Goal: Task Accomplishment & Management: Complete application form

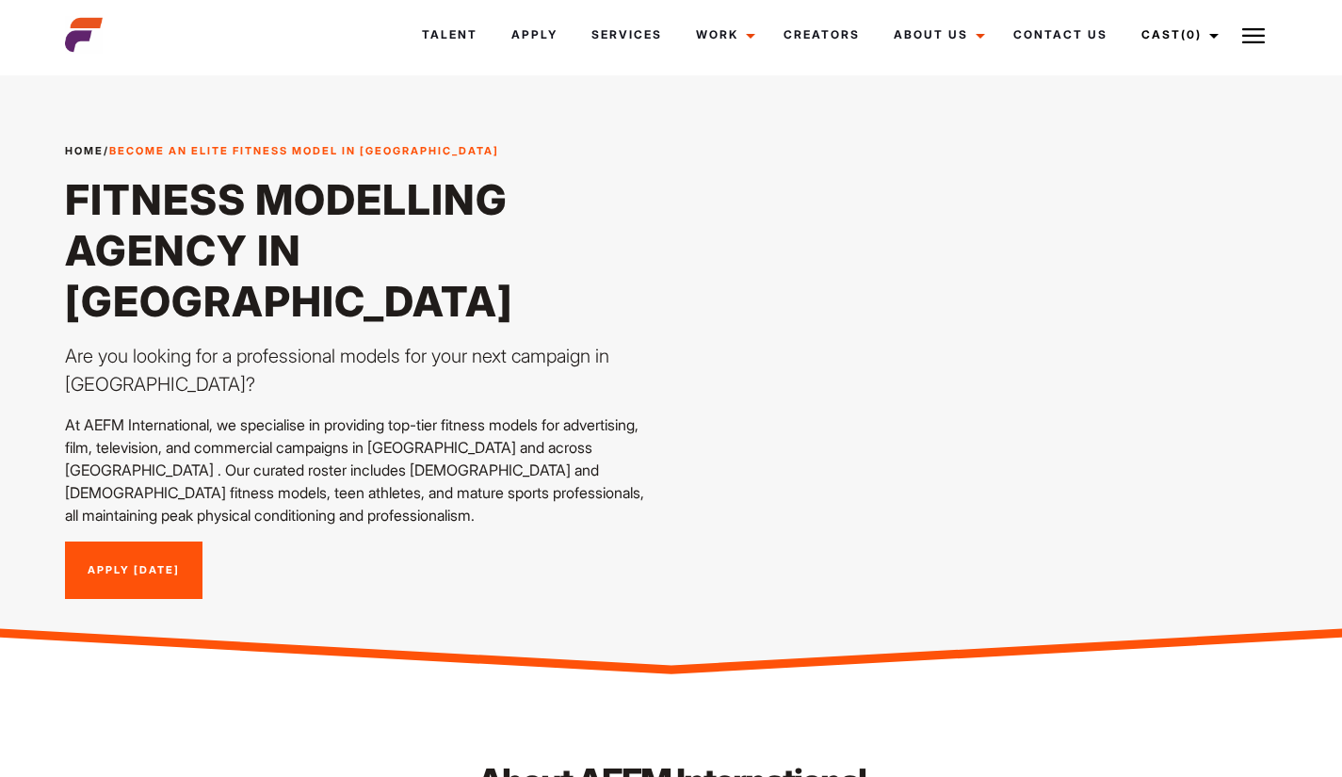
click at [135, 541] on link "Apply [DATE]" at bounding box center [133, 570] width 137 height 58
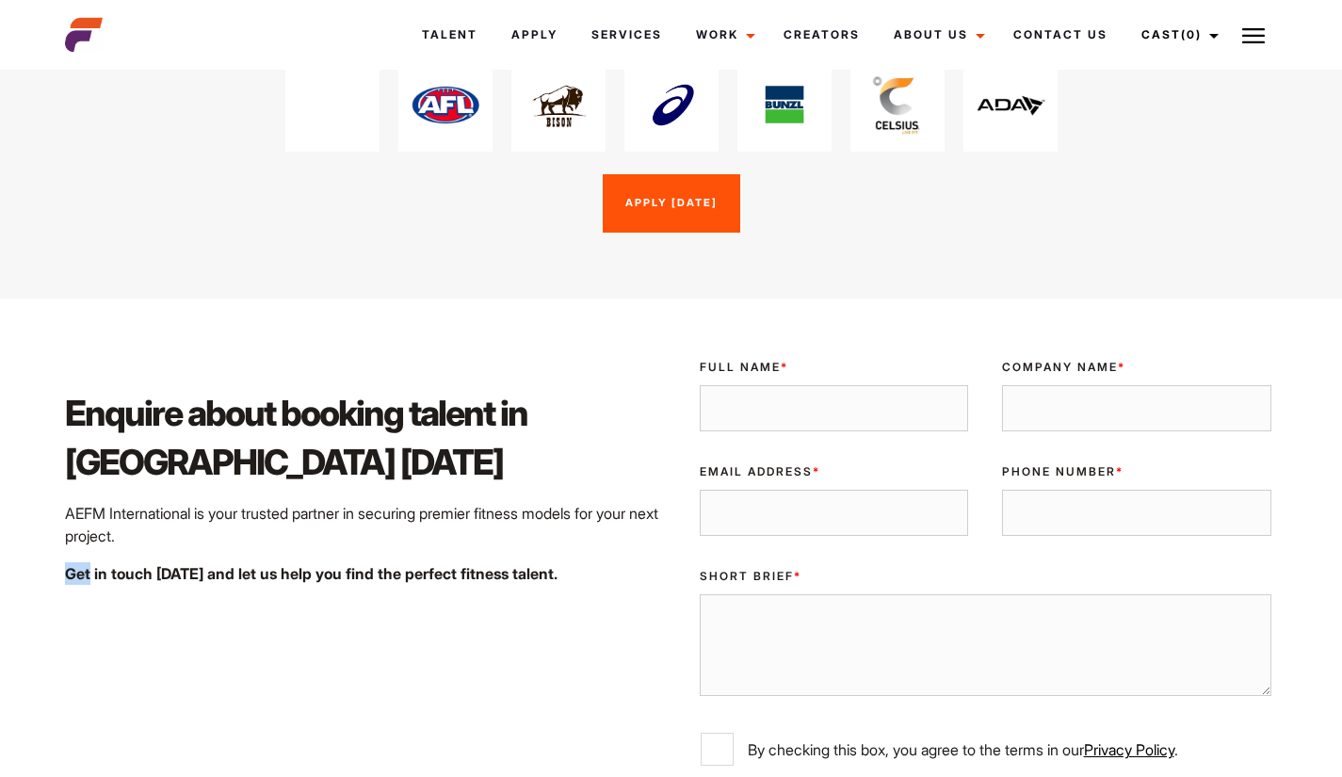
scroll to position [2830, 0]
click at [71, 683] on div "Enquire about booking talent in [GEOGRAPHIC_DATA] [DATE] AEFM International is …" at bounding box center [363, 625] width 618 height 563
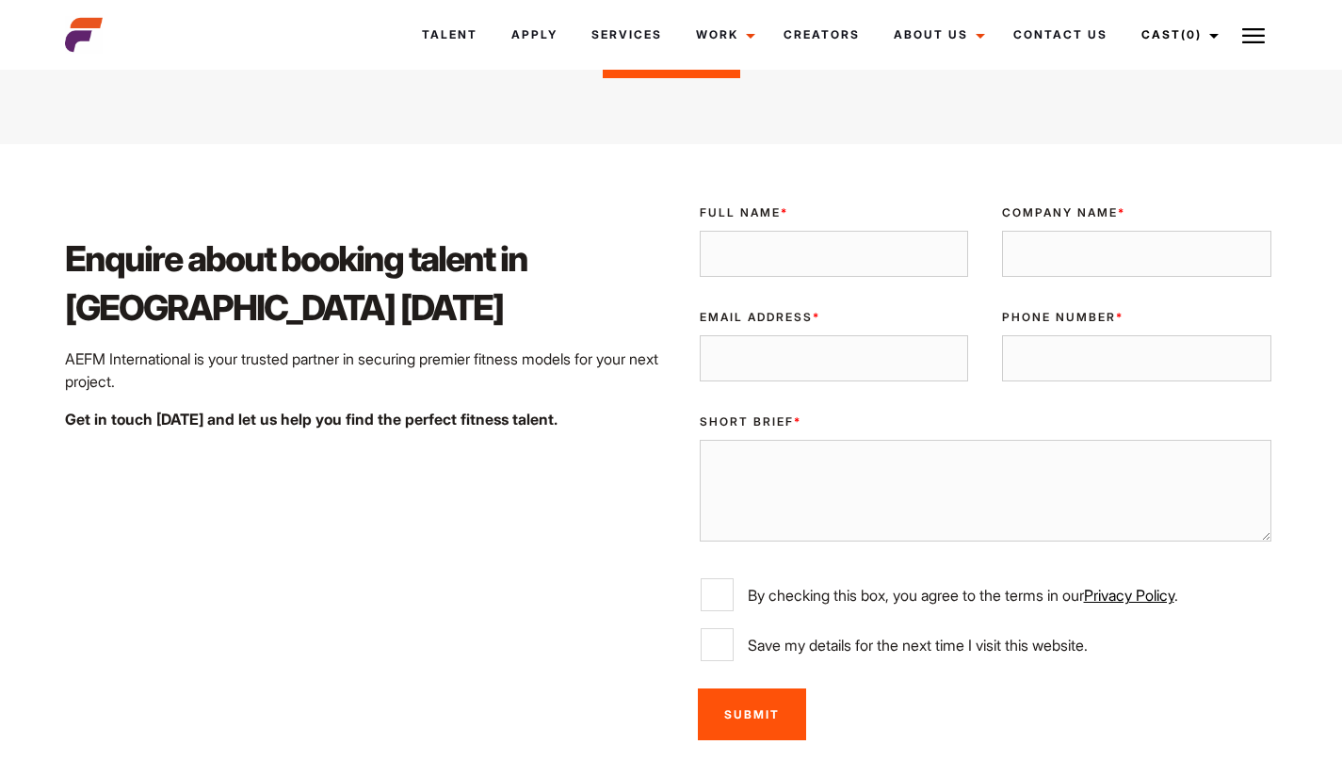
scroll to position [2982, 0]
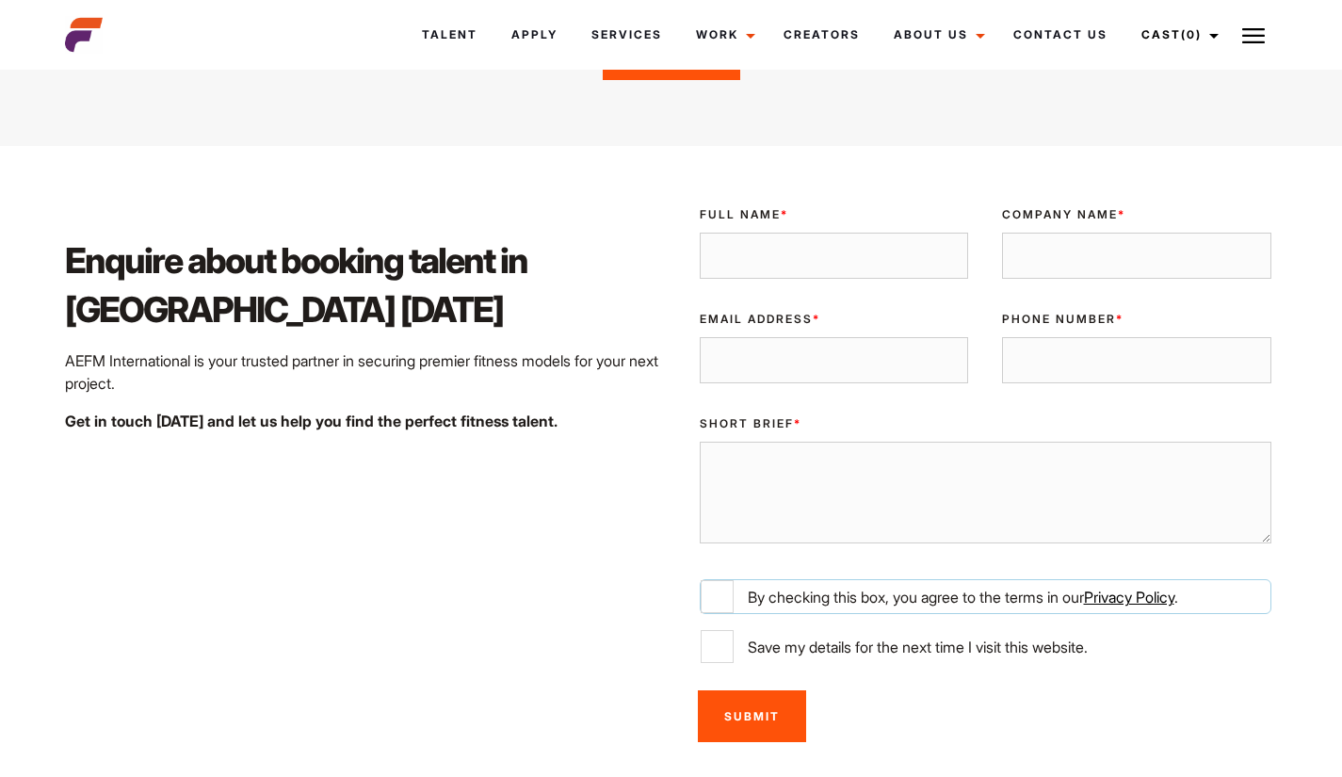
click at [724, 580] on input "By checking this box, you agree to the terms in our Privacy Policy ." at bounding box center [717, 596] width 33 height 33
checkbox input "true"
click at [716, 630] on input "Save my details for the next time I visit this website." at bounding box center [717, 646] width 33 height 33
checkbox input "true"
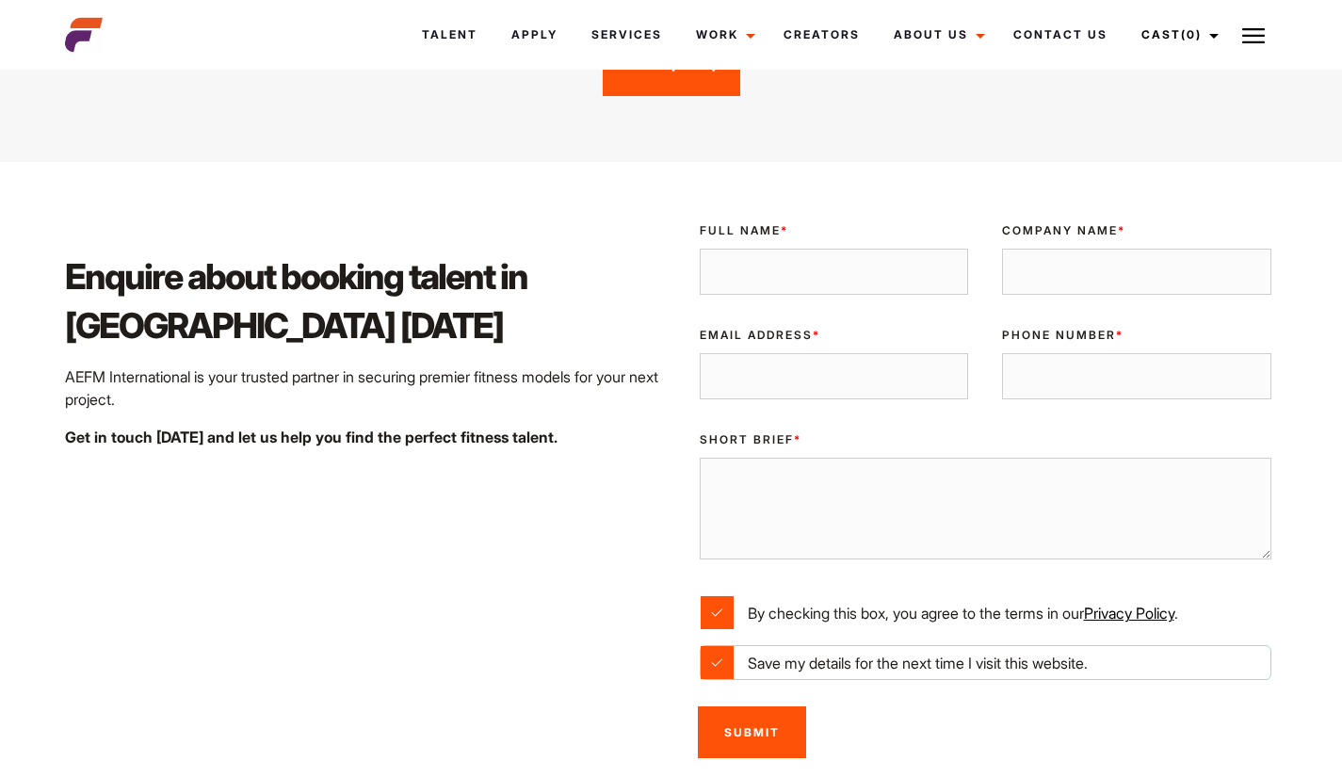
scroll to position [2946, 0]
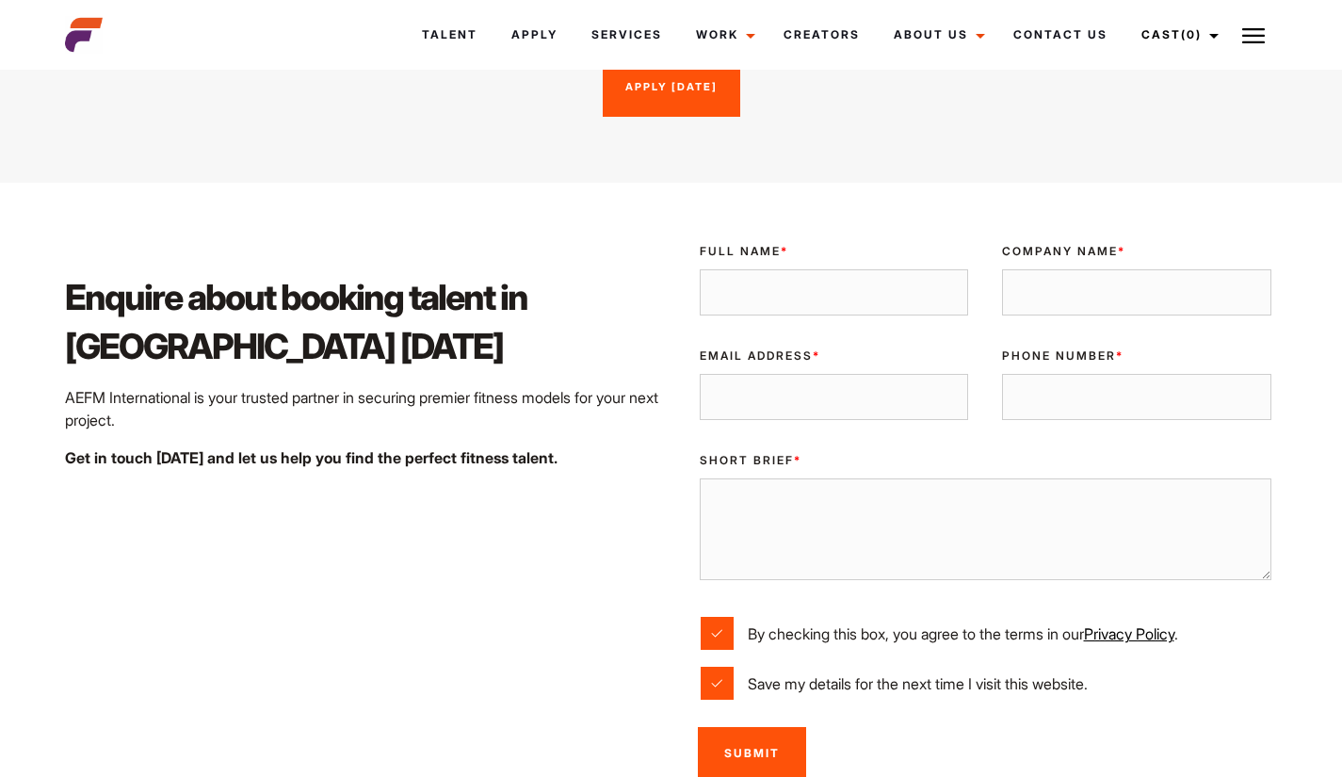
click at [805, 269] on input "Full Name *" at bounding box center [834, 292] width 269 height 47
type input "[PERSON_NAME]"
type input "[EMAIL_ADDRESS][DOMAIN_NAME]"
type input "0468410082"
click at [1159, 269] on input "Company Name *" at bounding box center [1136, 292] width 269 height 47
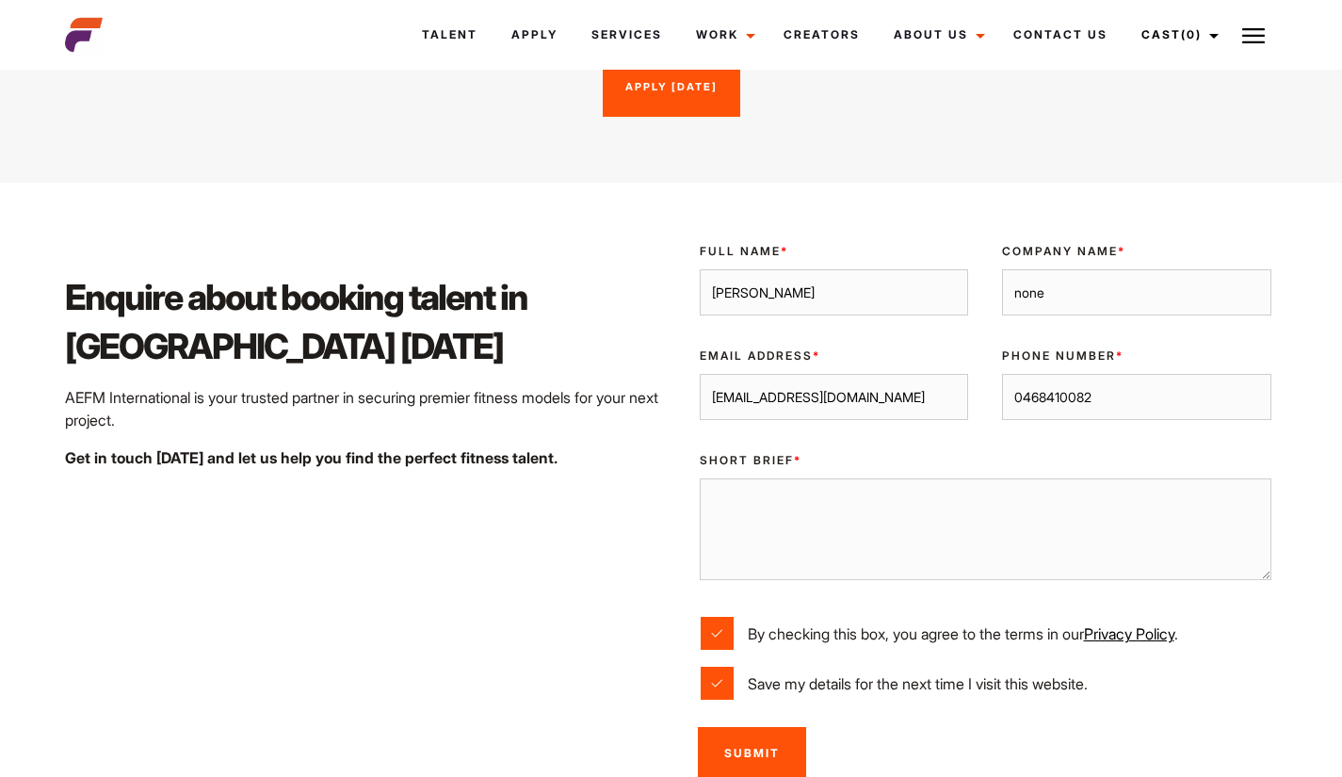
type input "none"
click at [949, 478] on textarea "Short Brief *" at bounding box center [986, 529] width 573 height 102
click at [813, 478] on textarea "i am a [DEMOGRAPHIC_DATA] just [PERSON_NAME] a chnace seeng if" at bounding box center [986, 529] width 573 height 102
click at [935, 478] on textarea "i am a [DEMOGRAPHIC_DATA] with 0 money just [PERSON_NAME] a chnace seeng if" at bounding box center [986, 529] width 573 height 102
click at [998, 478] on textarea "i am a [DEMOGRAPHIC_DATA] with 0 money just taking a chnace seeng if" at bounding box center [986, 529] width 573 height 102
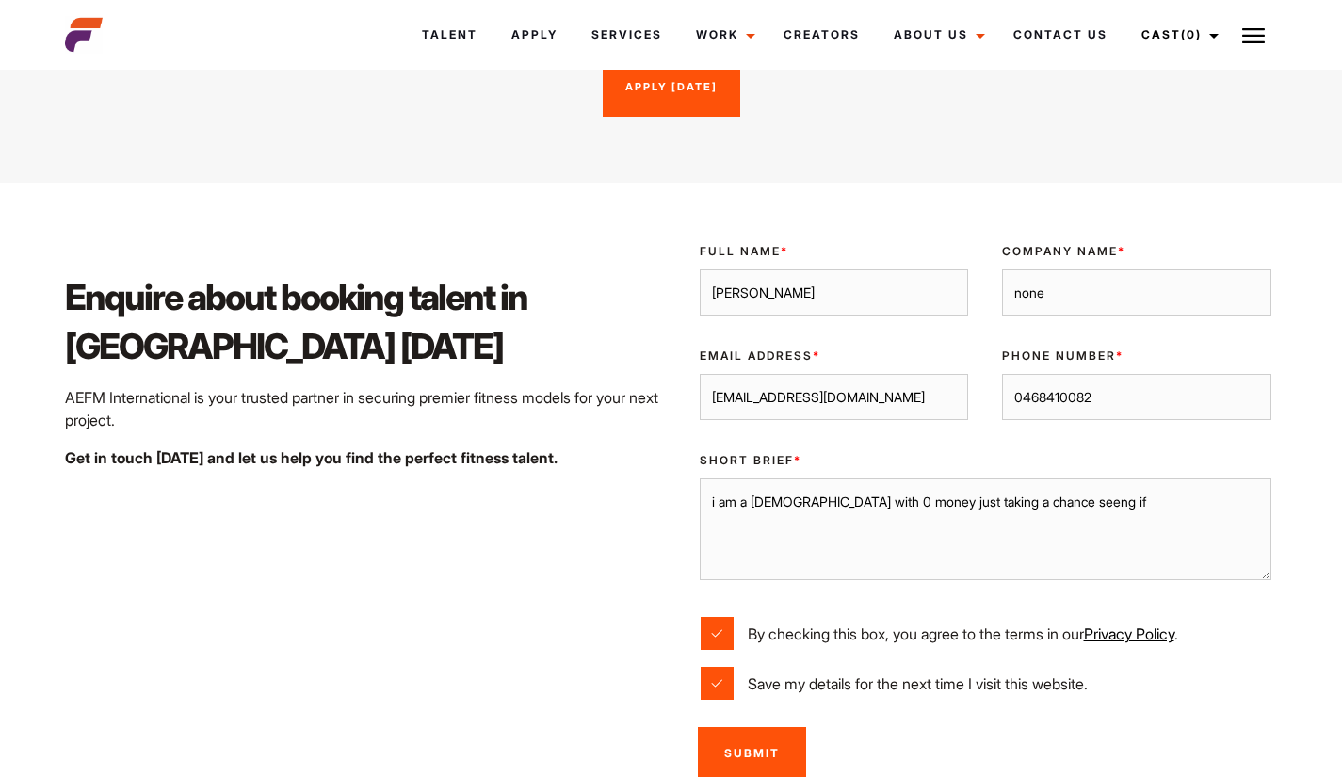
click at [1042, 478] on textarea "i am a [DEMOGRAPHIC_DATA] with 0 money just taking a chance seeng if" at bounding box center [986, 529] width 573 height 102
click at [1079, 478] on textarea "i am a [DEMOGRAPHIC_DATA] with 0 money just taking a chance seeing if" at bounding box center [986, 529] width 573 height 102
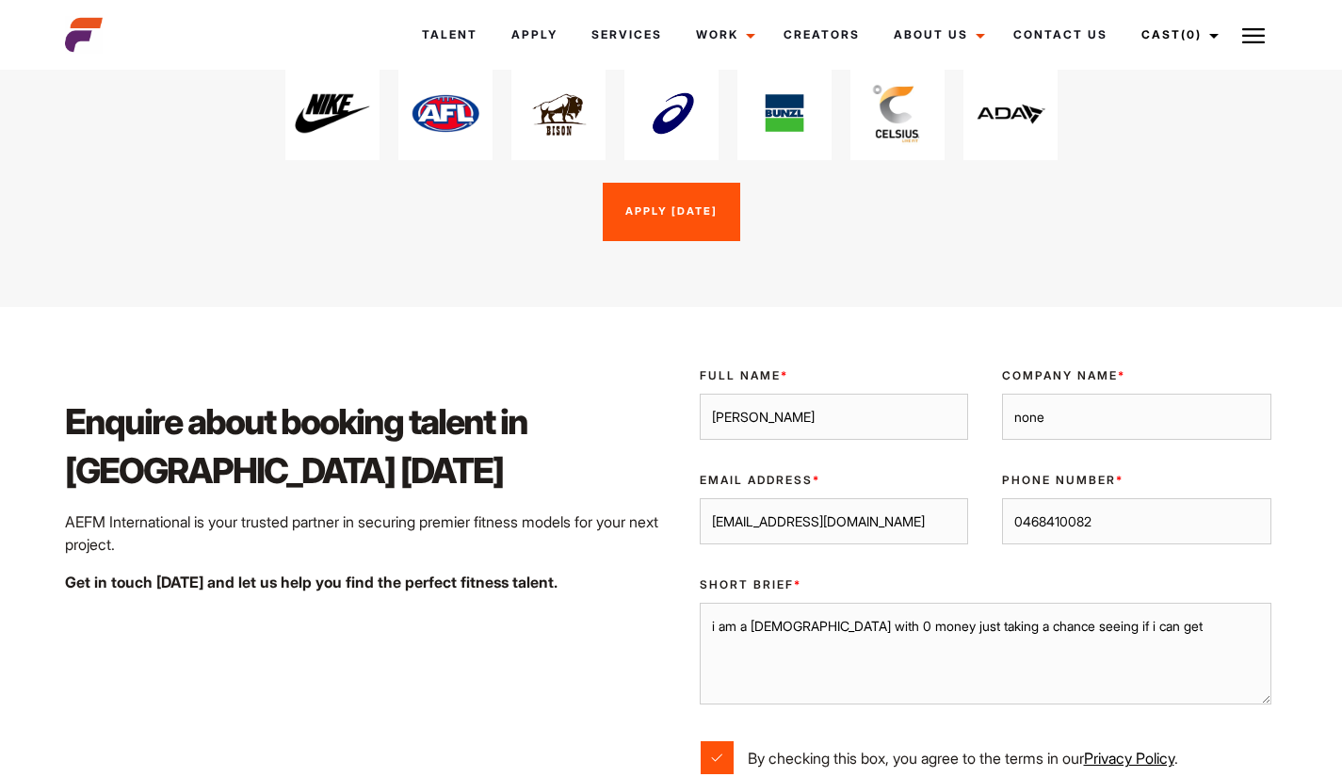
scroll to position [2883, 0]
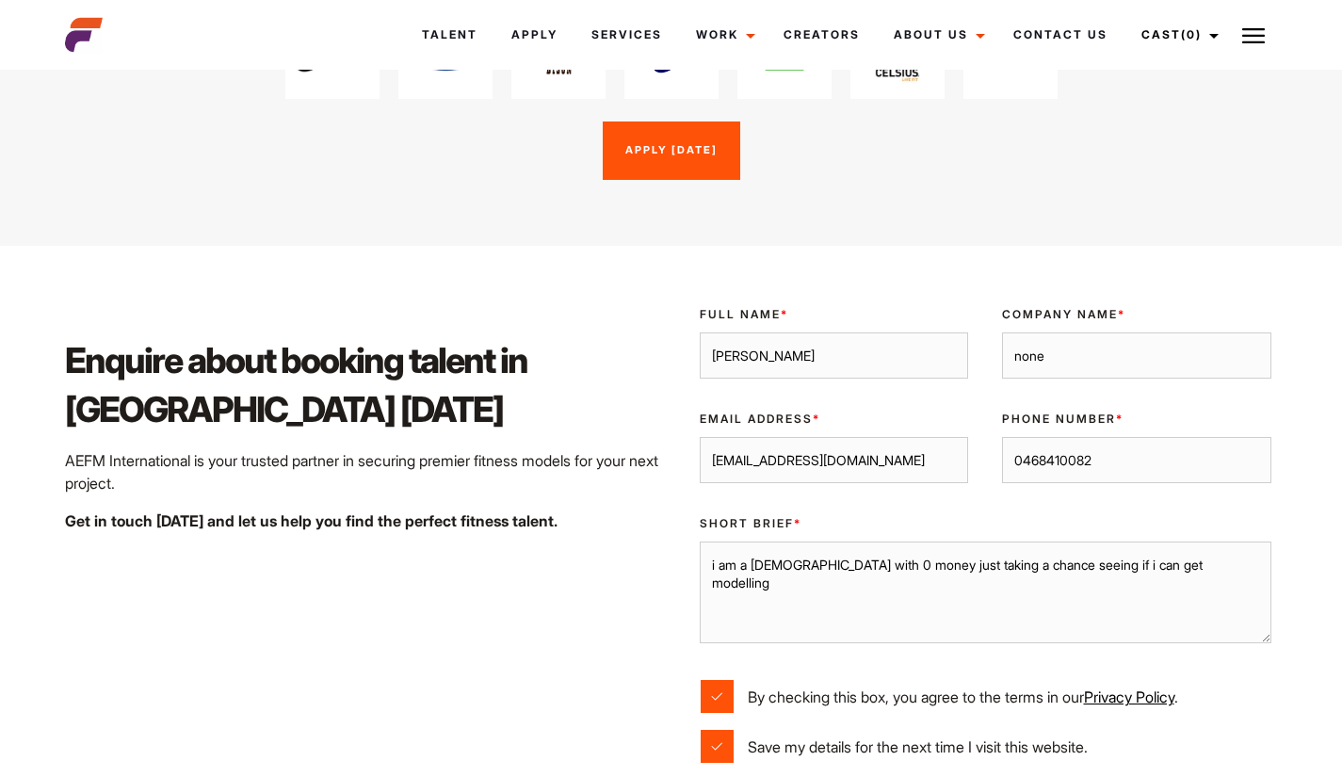
type textarea "i am a [DEMOGRAPHIC_DATA] with 0 money just taking a chance seeing if i can get…"
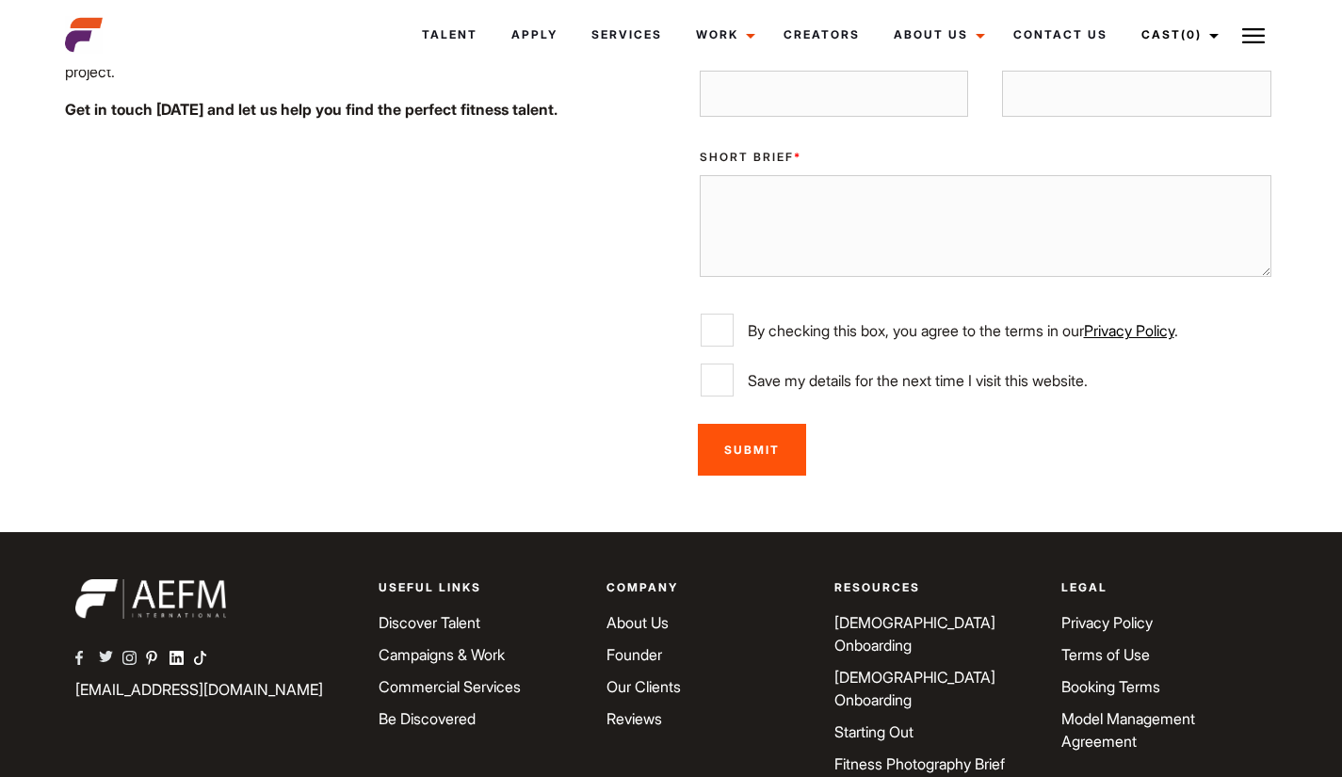
scroll to position [3297, 0]
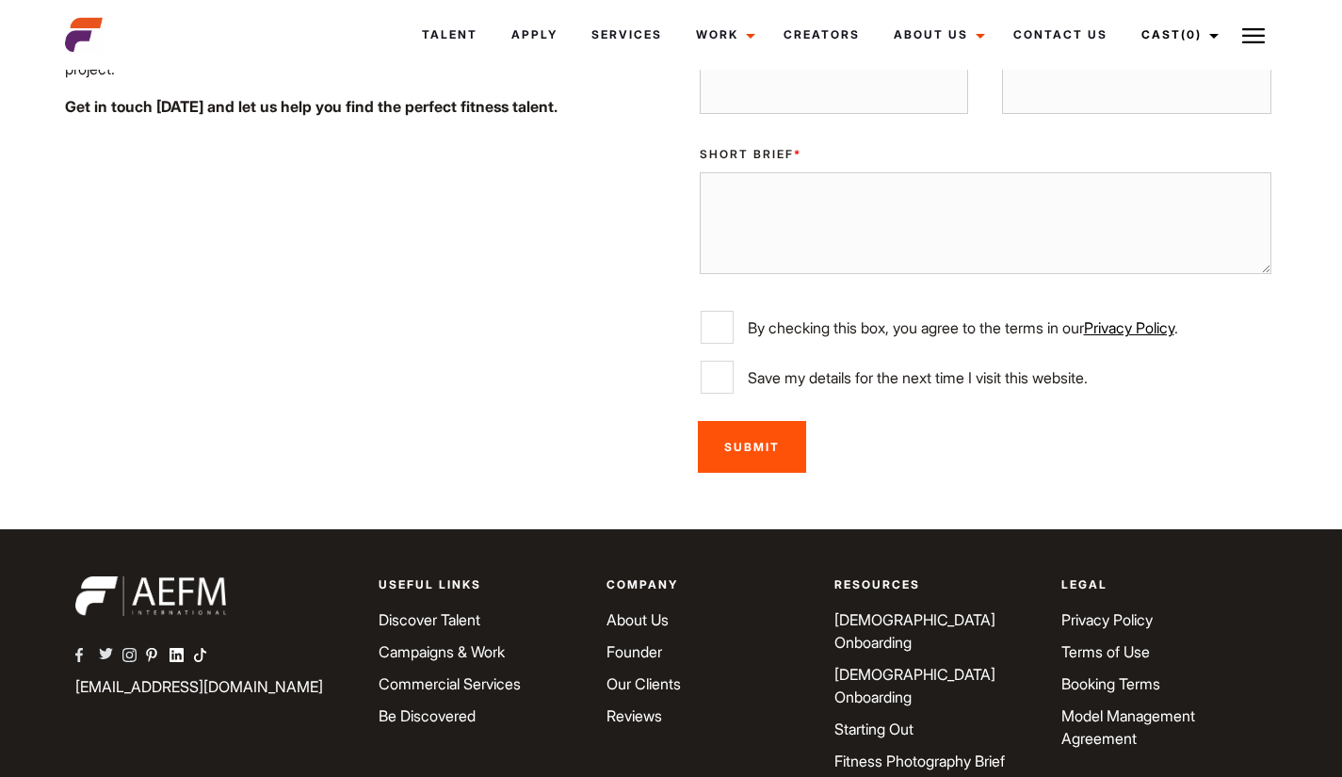
click at [1269, 410] on div "Submit" at bounding box center [986, 447] width 606 height 74
click at [1332, 283] on div "Enquire about booking talent in [GEOGRAPHIC_DATA] [DATE] AEFM International is …" at bounding box center [671, 180] width 1342 height 699
click at [1317, 315] on div "Enquire about booking talent in Ballarat today AEFM International is your trust…" at bounding box center [671, 180] width 1342 height 699
click at [1287, 410] on div "Submit" at bounding box center [986, 447] width 606 height 74
click at [1187, 361] on label "Save my details for the next time I visit this website." at bounding box center [986, 377] width 571 height 33
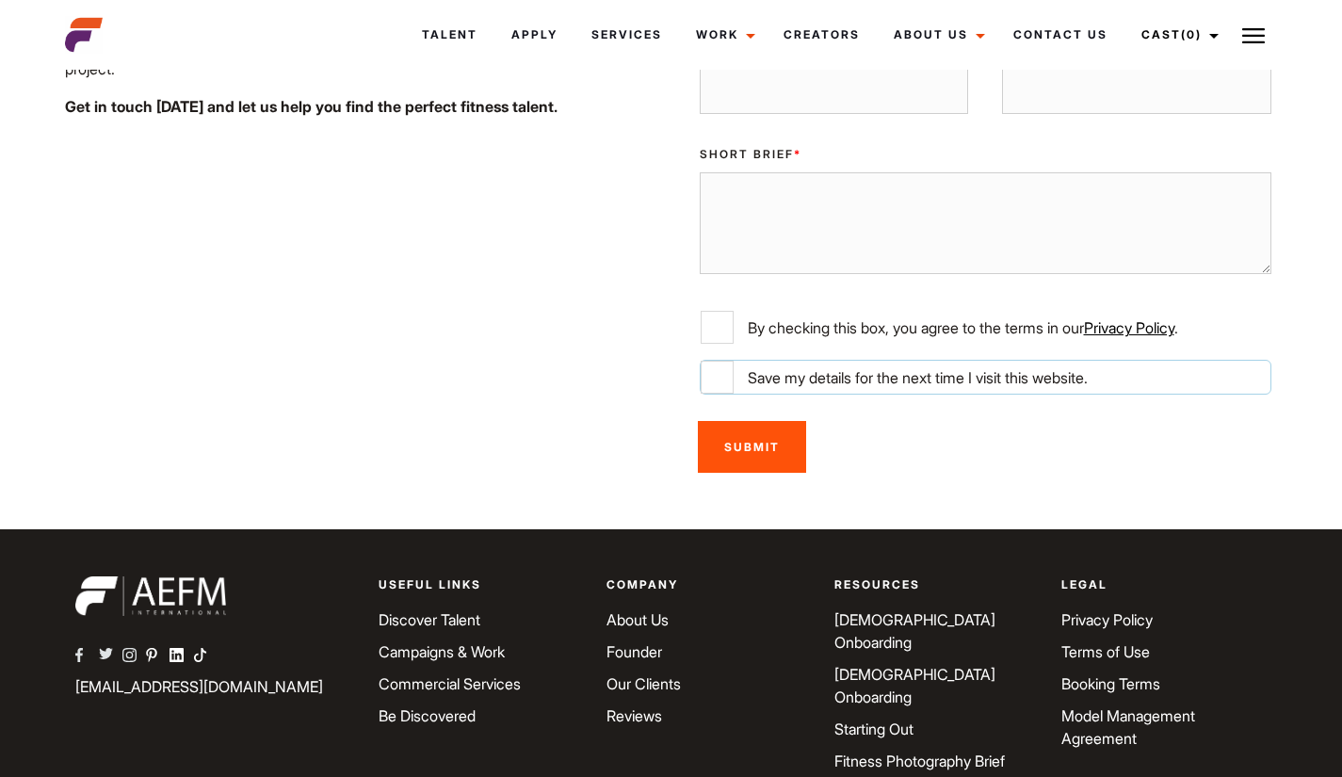
click at [734, 361] on input "Save my details for the next time I visit this website." at bounding box center [717, 377] width 33 height 33
checkbox input "true"
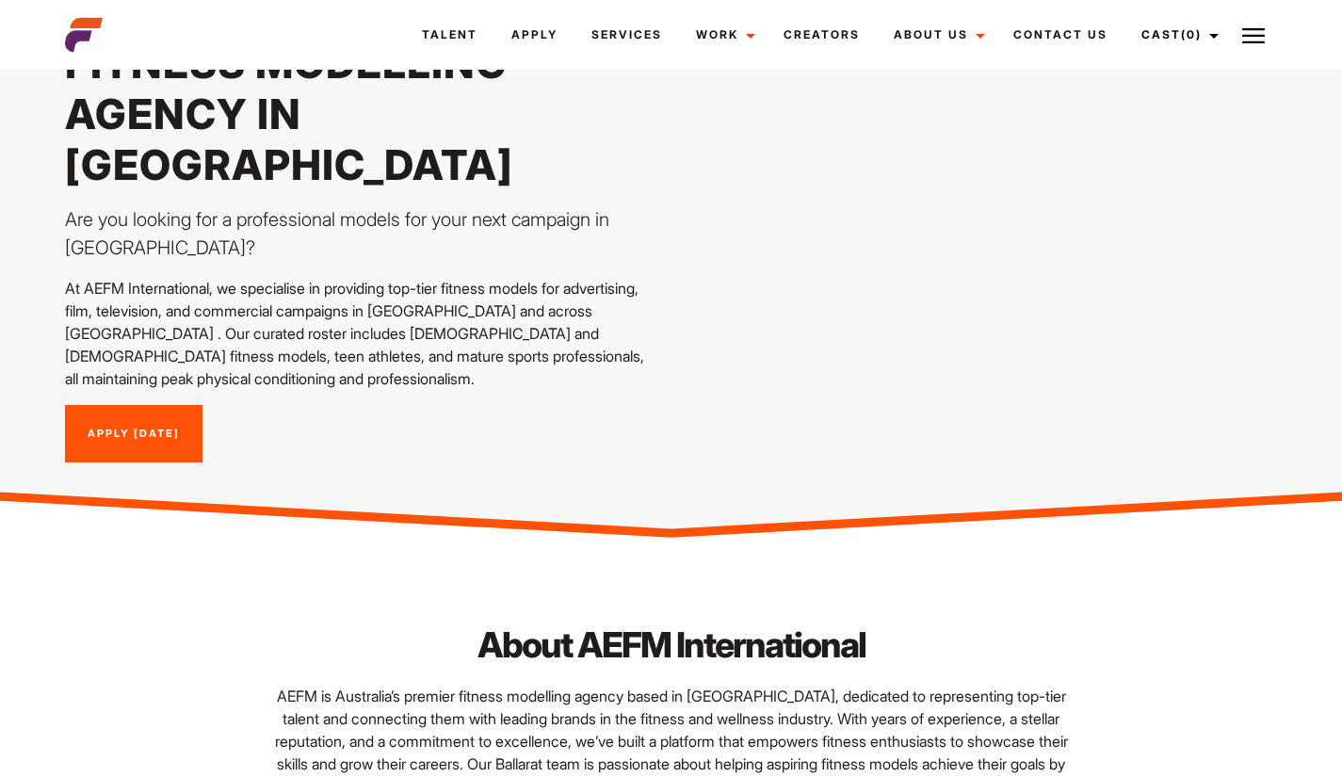
scroll to position [0, 0]
